Goal: Find specific page/section: Find specific page/section

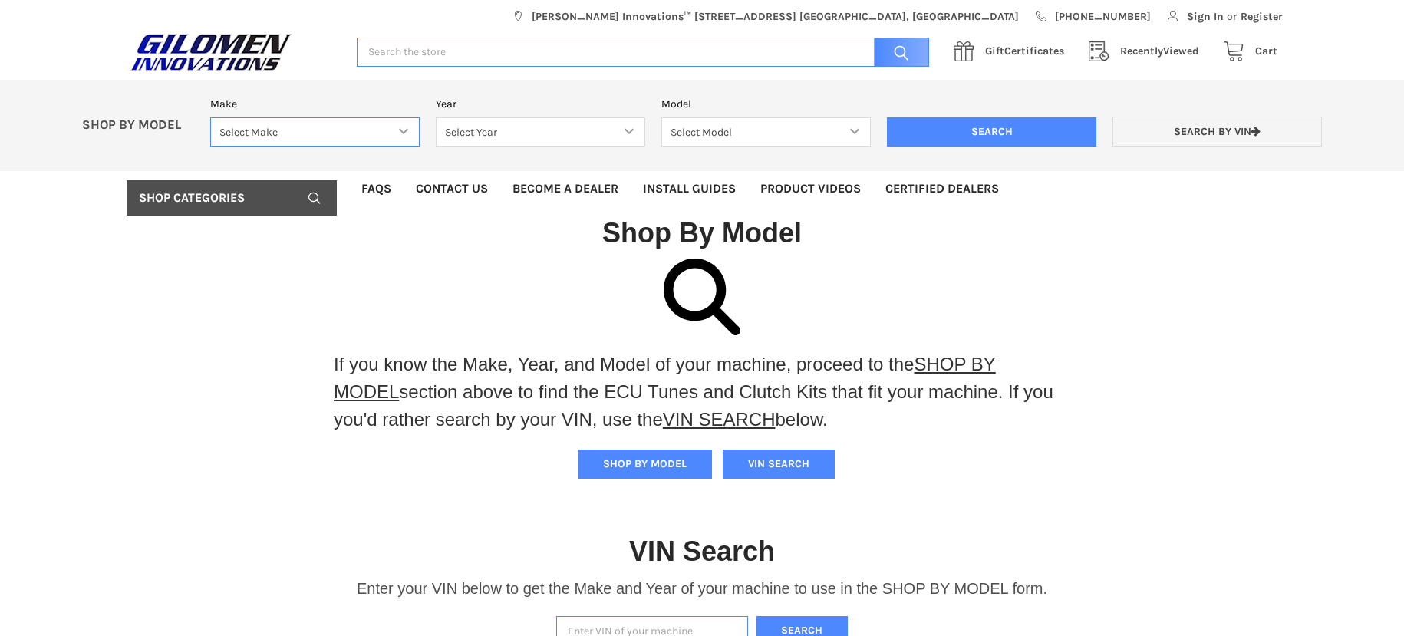
click at [404, 133] on select "Select Make Bobcat UTV Gravely UTV ACE 900 RANGER 570 Ranger 700 / 800 RANGER 9…" at bounding box center [314, 132] width 209 height 30
select select "353"
click at [210, 117] on select "Select Make Bobcat UTV Gravely UTV ACE 900 RANGER 570 Ranger 700 / 800 RANGER 9…" at bounding box center [314, 132] width 209 height 30
click at [627, 130] on select "Select Year [DATE] 2017 2018 2019 2020 2021 2022 2023 2024 2025" at bounding box center [540, 132] width 209 height 30
select select "423"
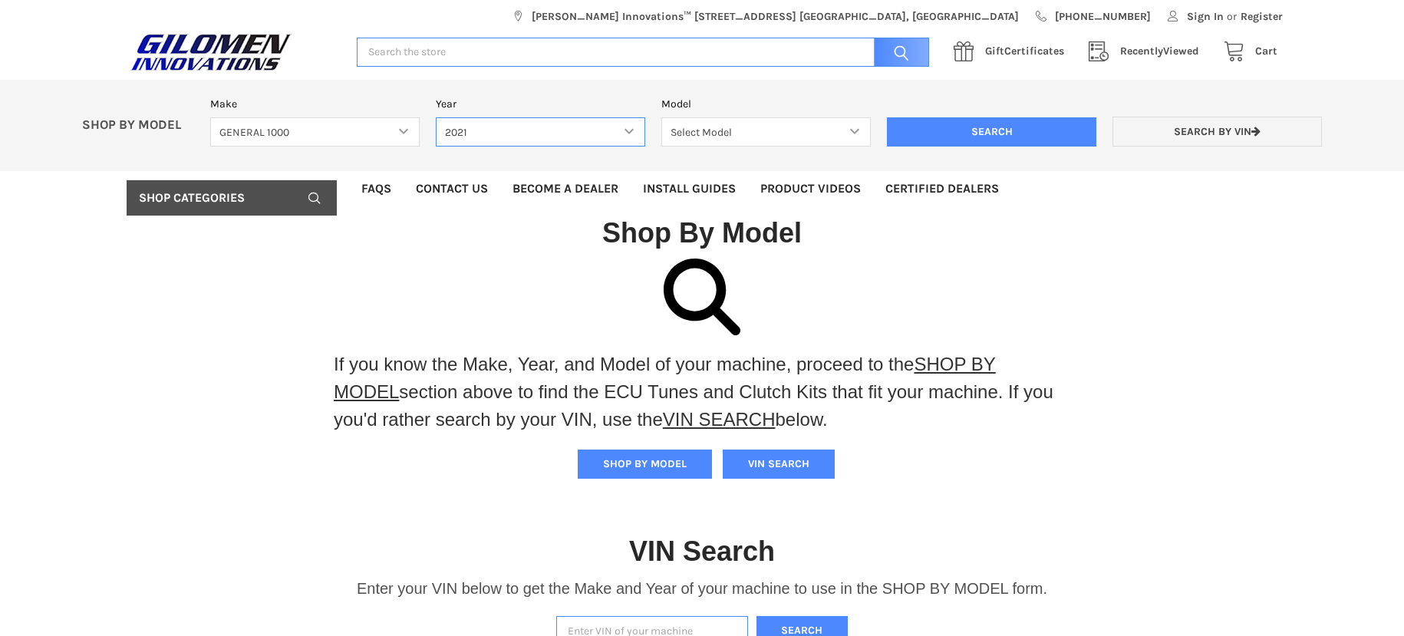
click at [436, 117] on select "Select Year [DATE] 2017 2018 2019 2020 2021 2022 2023 2024 2025" at bounding box center [540, 132] width 209 height 30
click at [853, 127] on select "Select Model GENERAL 1000 GENERAL 1000 4 GENERAL 1000 XP GENERAL 1000 XP 4" at bounding box center [765, 132] width 209 height 30
select select "437"
click at [661, 117] on select "Select Model GENERAL 1000 GENERAL 1000 4 GENERAL 1000 XP GENERAL 1000 XP 4" at bounding box center [765, 132] width 209 height 30
click at [1015, 130] on input "Search" at bounding box center [991, 131] width 209 height 29
